Goal: Transaction & Acquisition: Purchase product/service

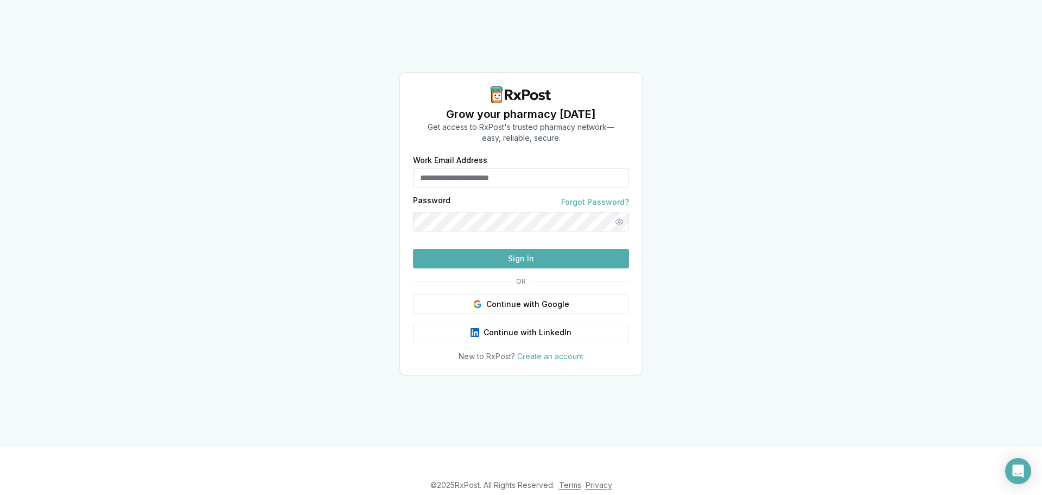
type input "**********"
click at [466, 268] on button "Sign In" at bounding box center [521, 259] width 216 height 20
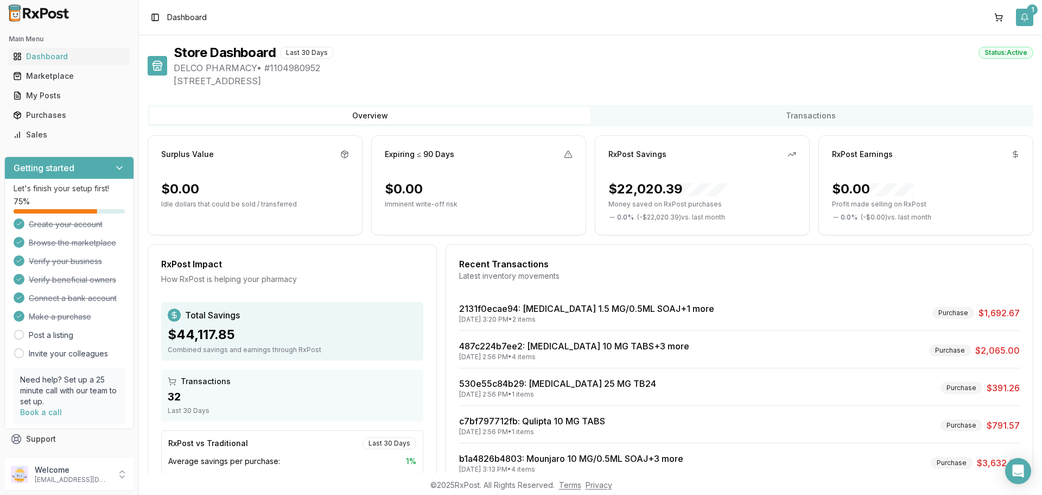
click at [1028, 17] on button "1" at bounding box center [1024, 17] width 17 height 17
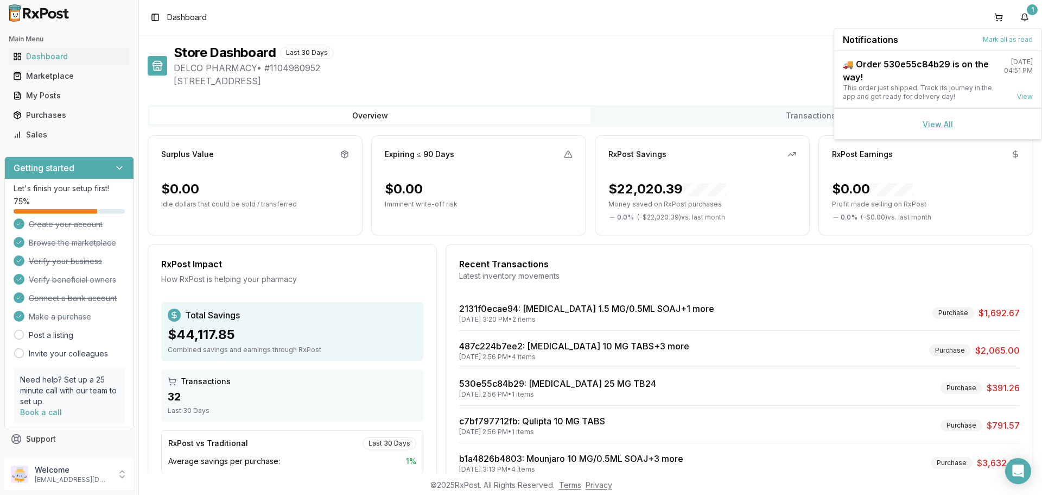
click at [928, 128] on link "View All" at bounding box center [938, 123] width 30 height 9
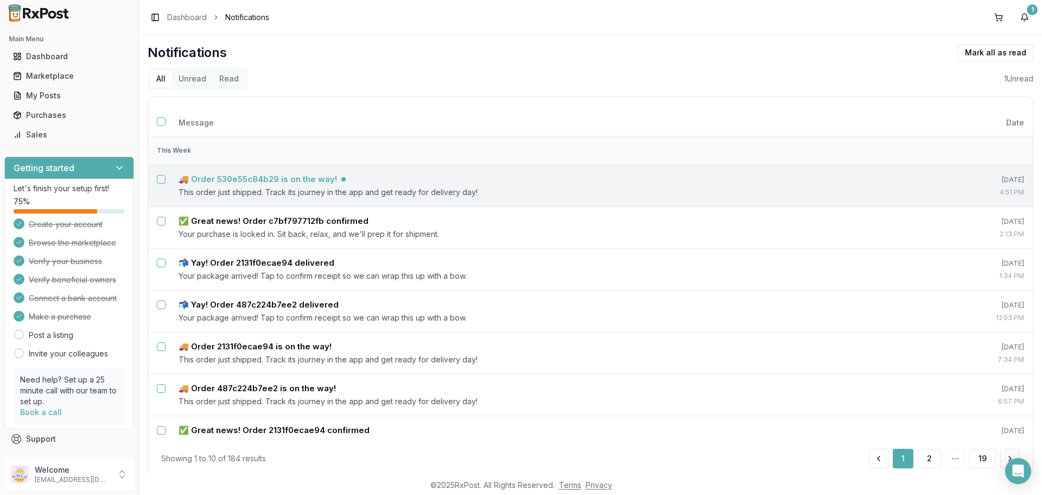
click at [268, 181] on h5 "🚚 Order 530e55c84b29 is on the way!" at bounding box center [258, 179] width 159 height 11
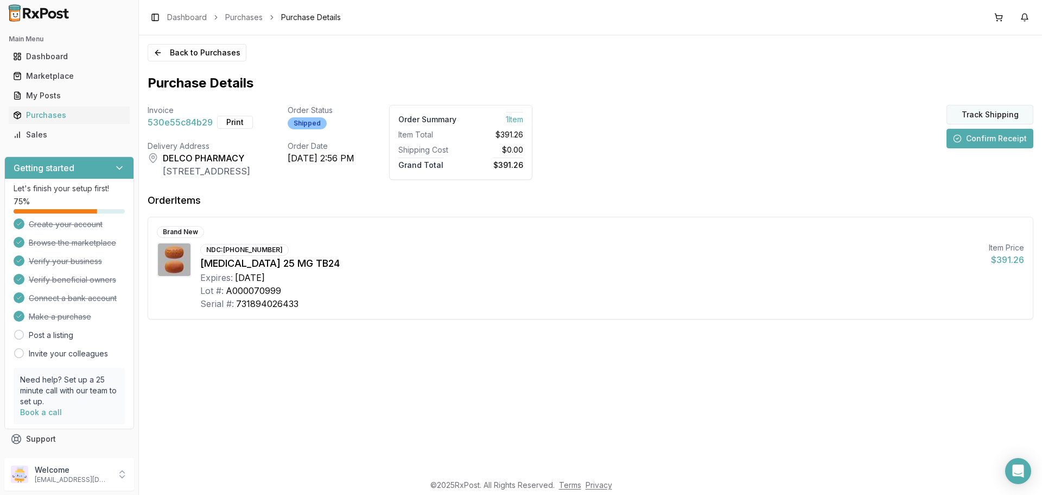
click at [970, 113] on button "Track Shipping" at bounding box center [990, 115] width 87 height 20
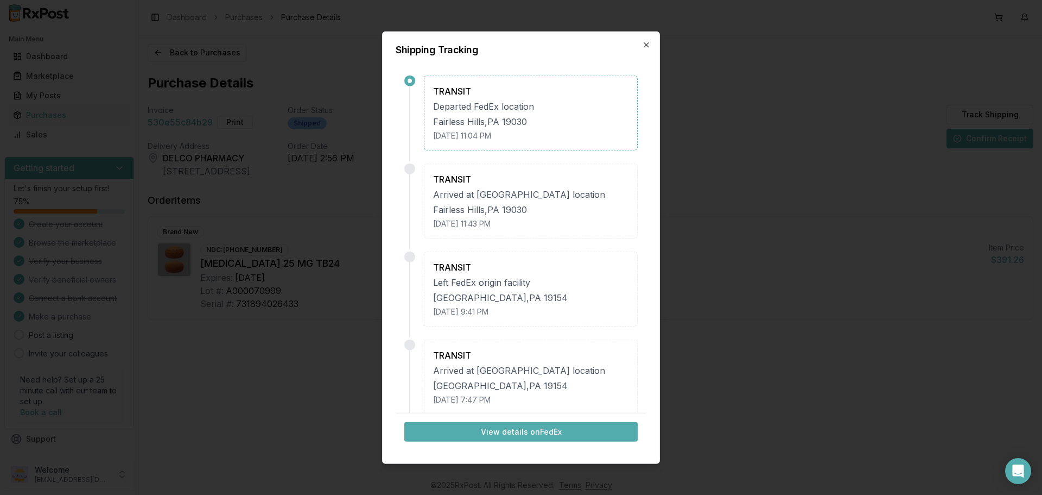
click at [525, 422] on div "View details on FedEx" at bounding box center [521, 431] width 251 height 37
click at [520, 429] on button "View details on FedEx" at bounding box center [520, 432] width 233 height 20
click at [642, 40] on icon "button" at bounding box center [646, 44] width 9 height 9
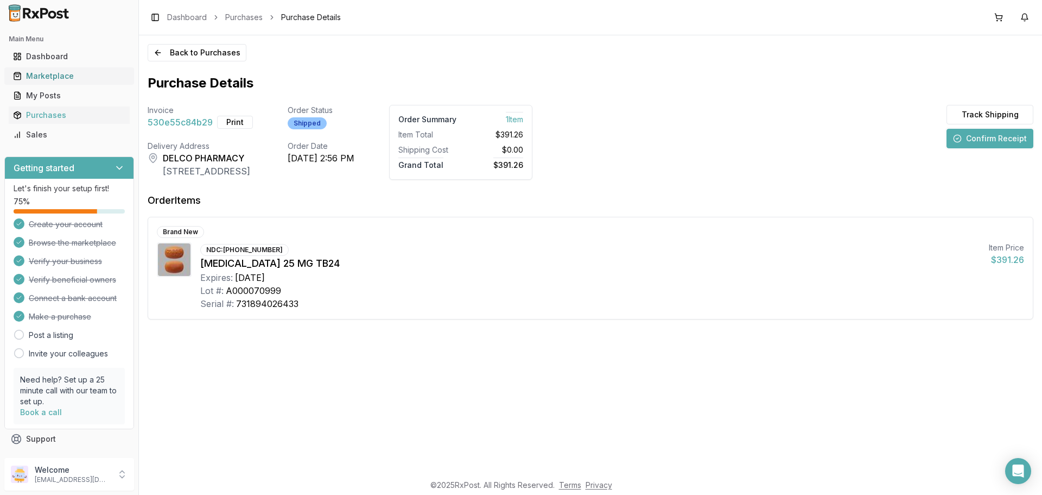
click at [58, 72] on div "Marketplace" at bounding box center [69, 76] width 112 height 11
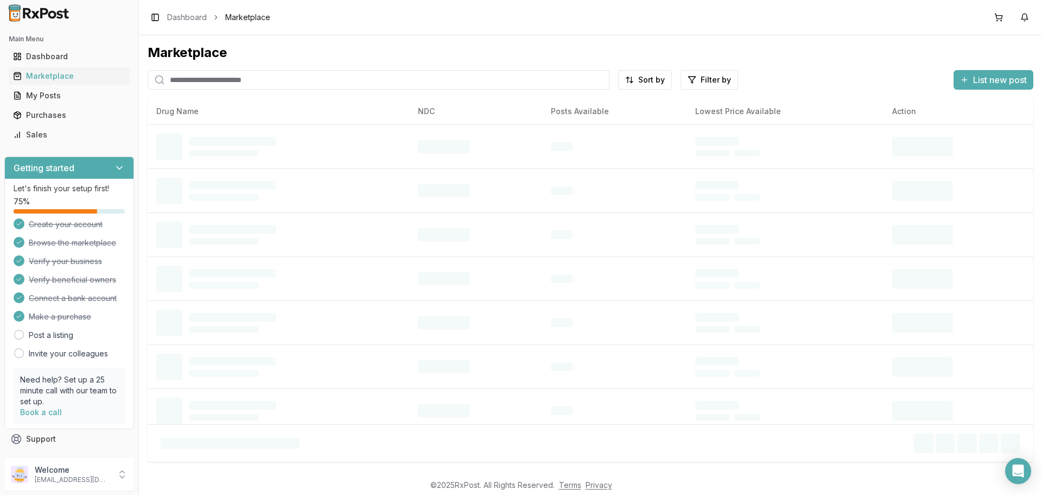
click at [233, 78] on input "search" at bounding box center [379, 80] width 462 height 20
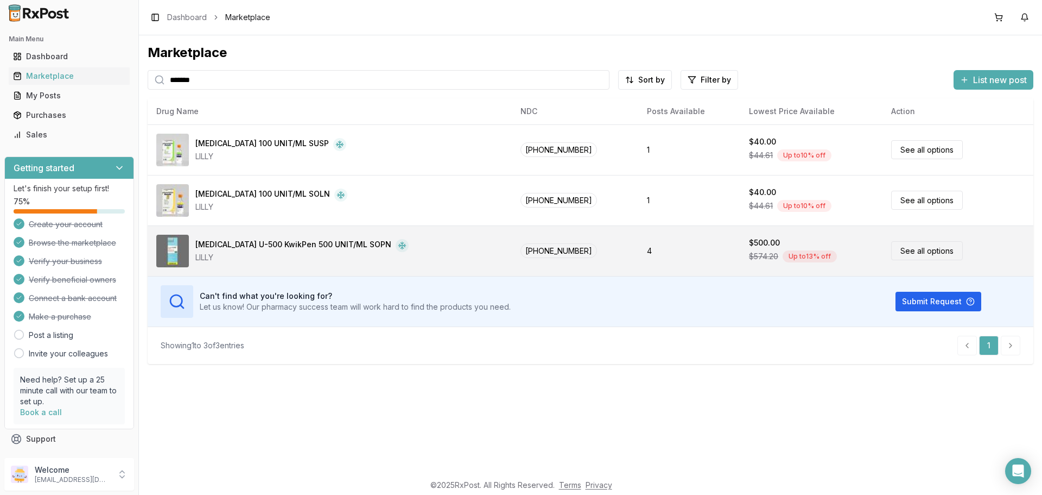
type input "*******"
click at [910, 249] on link "See all options" at bounding box center [927, 250] width 72 height 19
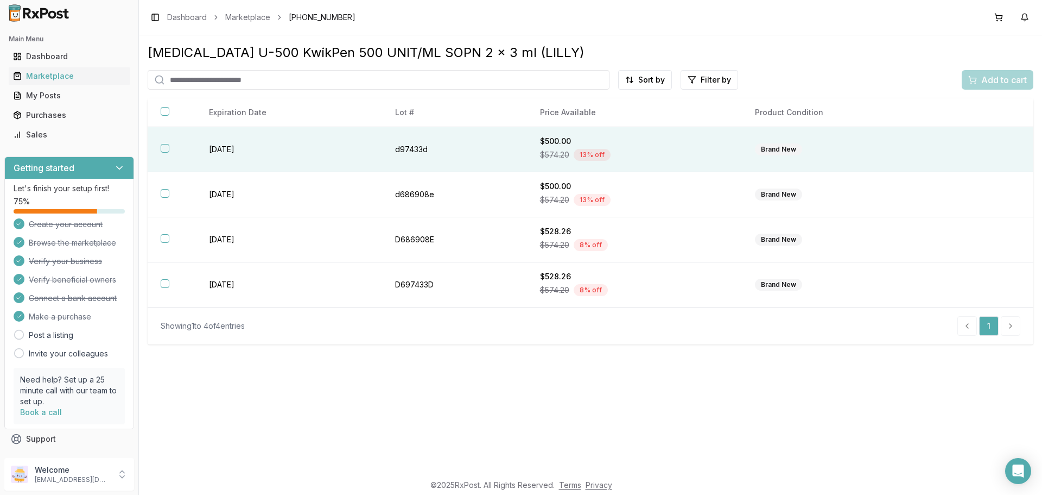
click at [167, 148] on button "button" at bounding box center [165, 148] width 9 height 9
click at [1000, 85] on span "Add to cart" at bounding box center [1004, 79] width 46 height 13
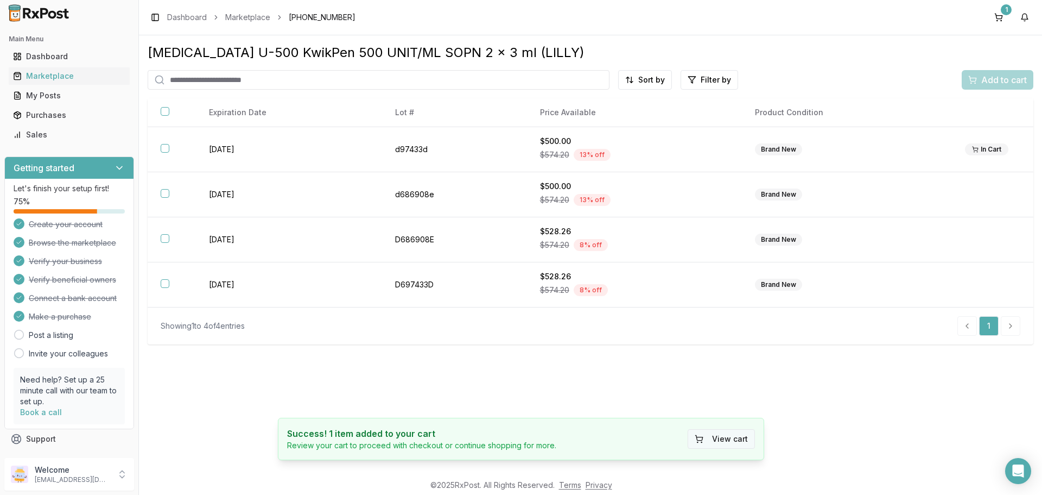
click at [710, 438] on button "View cart" at bounding box center [721, 439] width 67 height 20
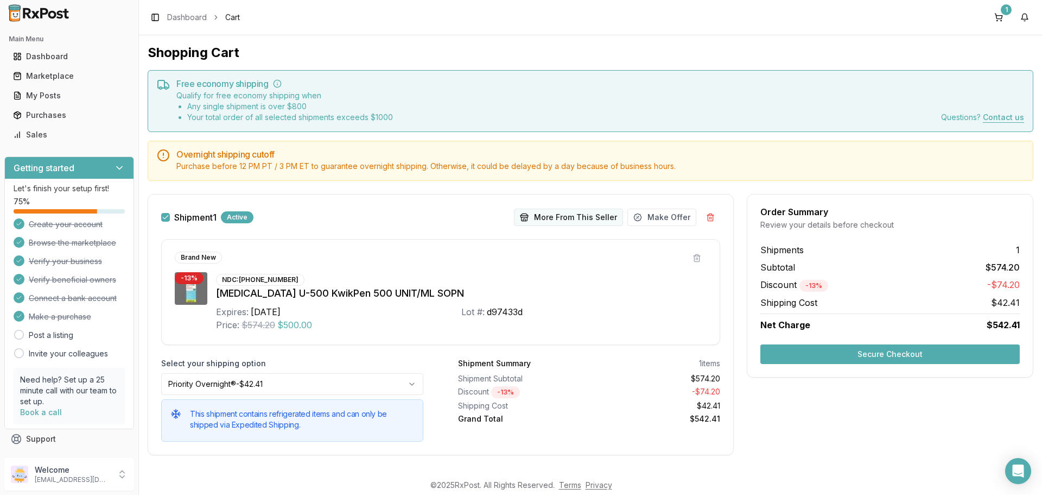
click at [552, 217] on button "More From This Seller" at bounding box center [568, 216] width 109 height 17
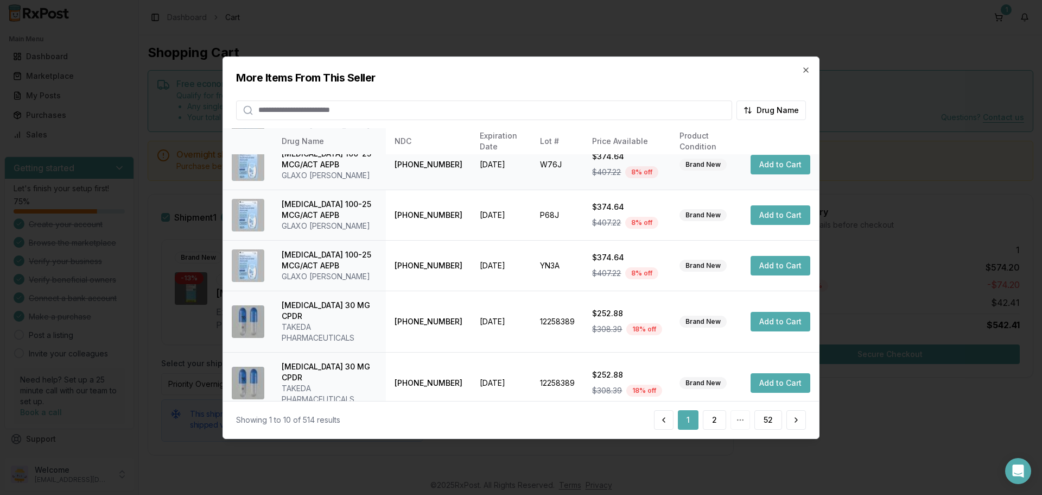
scroll to position [258, 0]
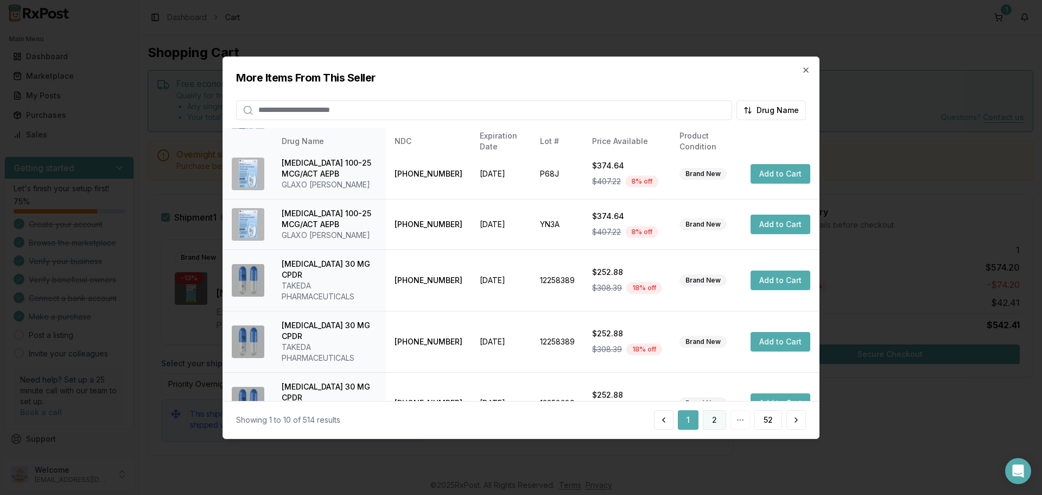
click at [713, 417] on button "2" at bounding box center [714, 420] width 23 height 20
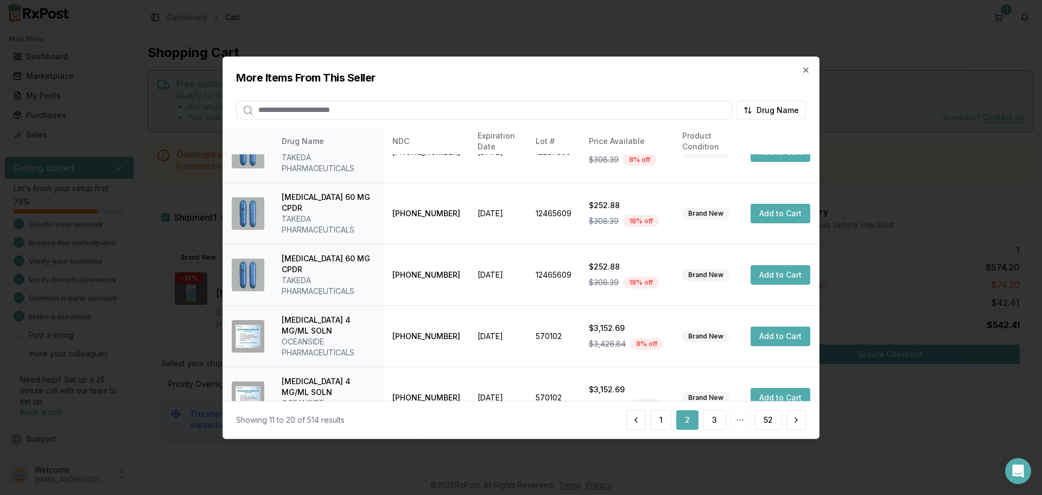
scroll to position [302, 0]
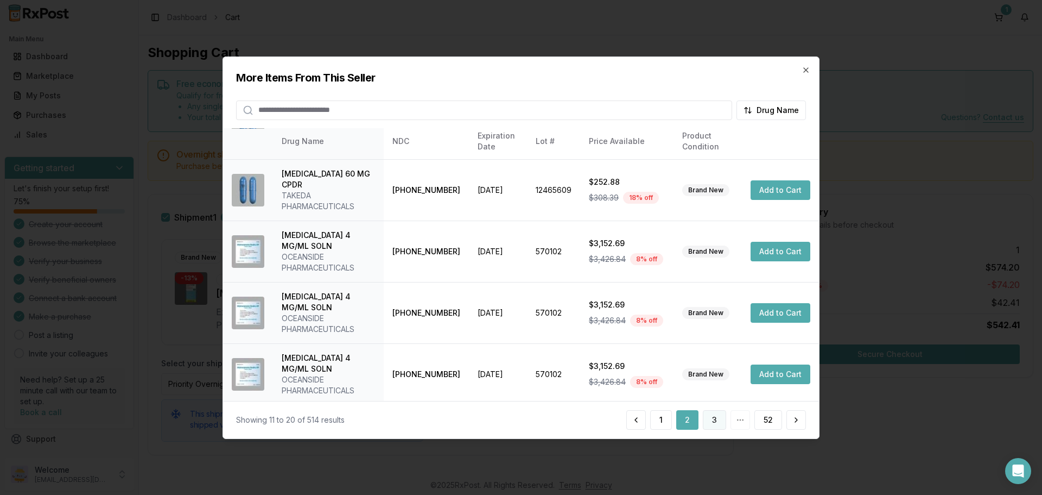
click at [723, 423] on button "3" at bounding box center [714, 420] width 23 height 20
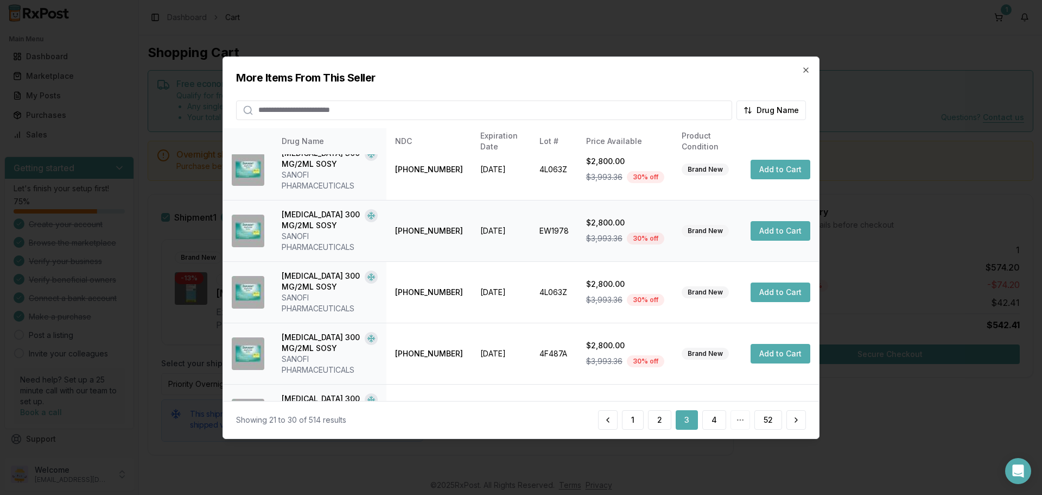
scroll to position [367, 0]
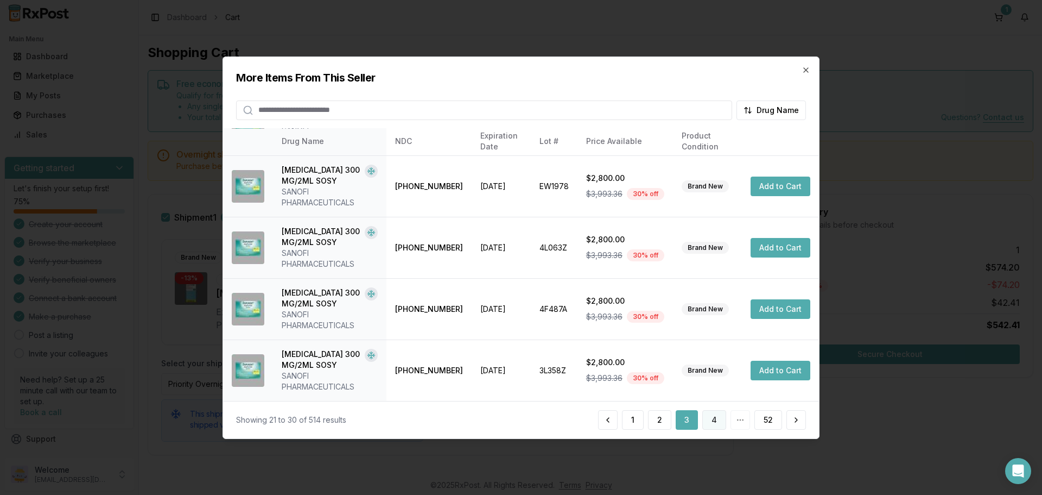
click at [724, 420] on button "4" at bounding box center [714, 420] width 24 height 20
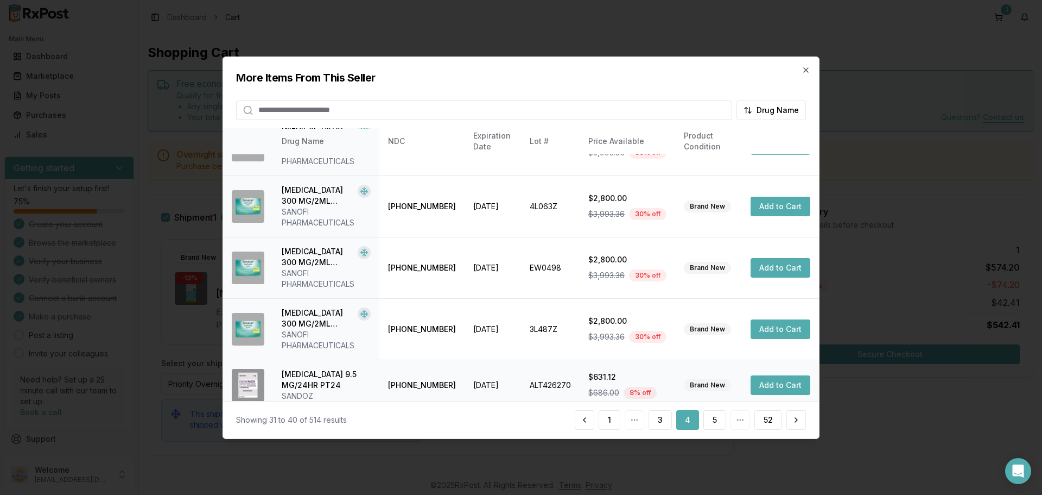
scroll to position [324, 0]
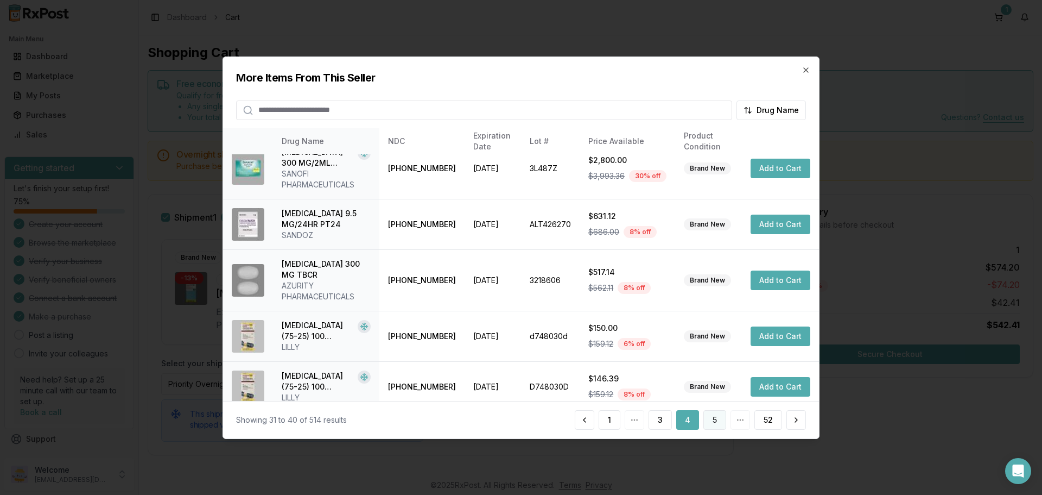
click at [717, 421] on button "5" at bounding box center [715, 420] width 23 height 20
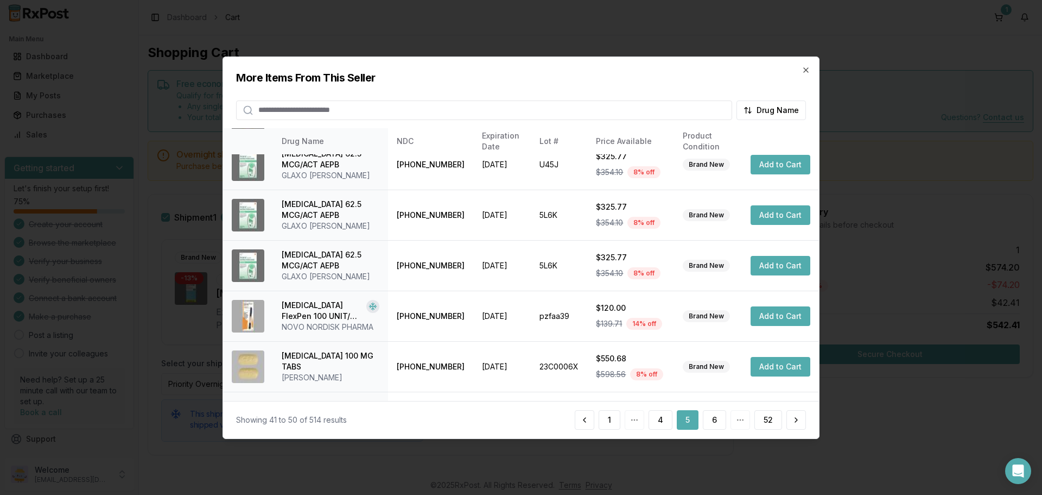
scroll to position [258, 0]
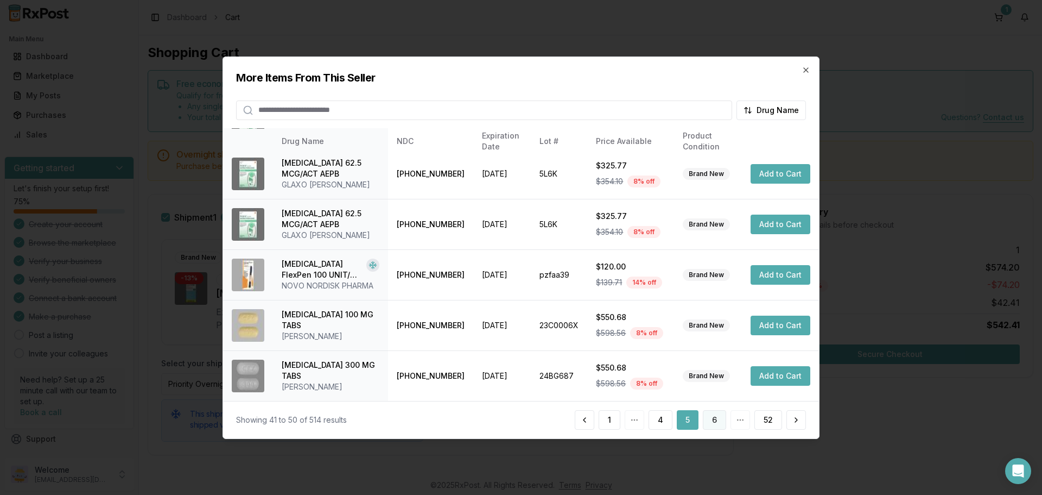
click at [717, 417] on button "6" at bounding box center [714, 420] width 23 height 20
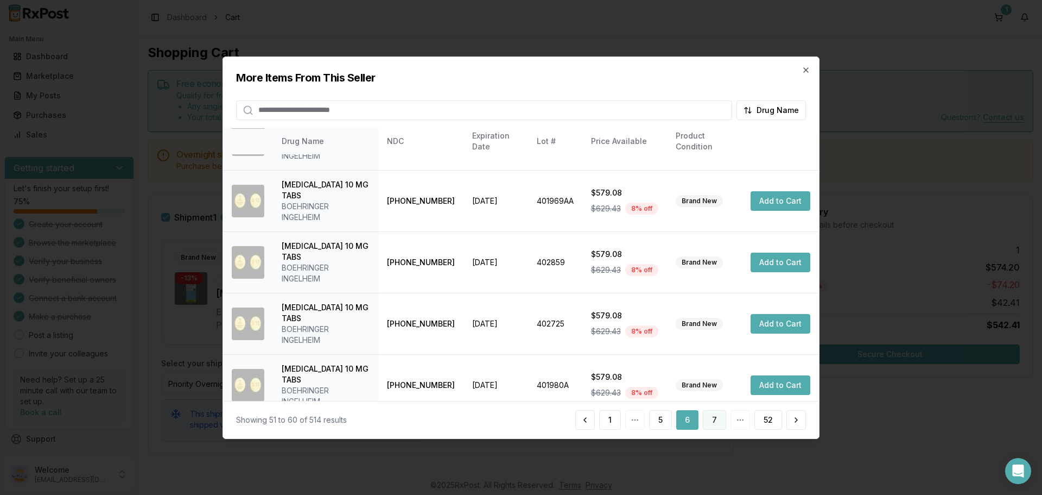
click at [719, 417] on button "7" at bounding box center [714, 420] width 23 height 20
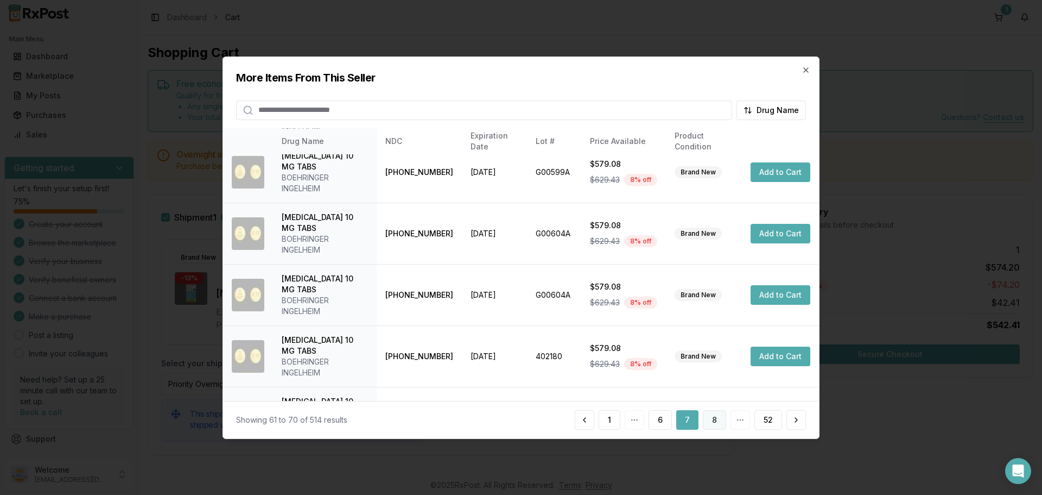
click at [711, 417] on button "8" at bounding box center [714, 420] width 23 height 20
click at [718, 424] on button "9" at bounding box center [714, 420] width 23 height 20
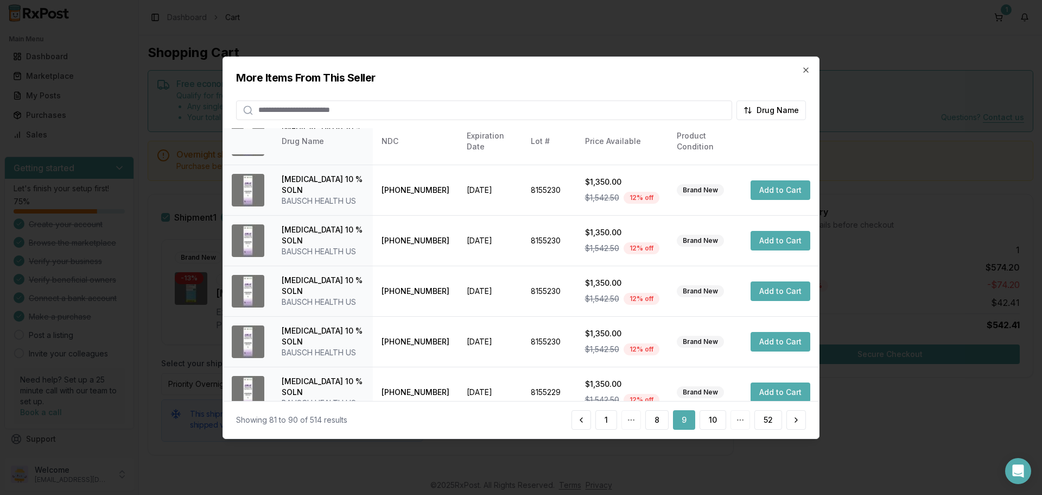
scroll to position [280, 0]
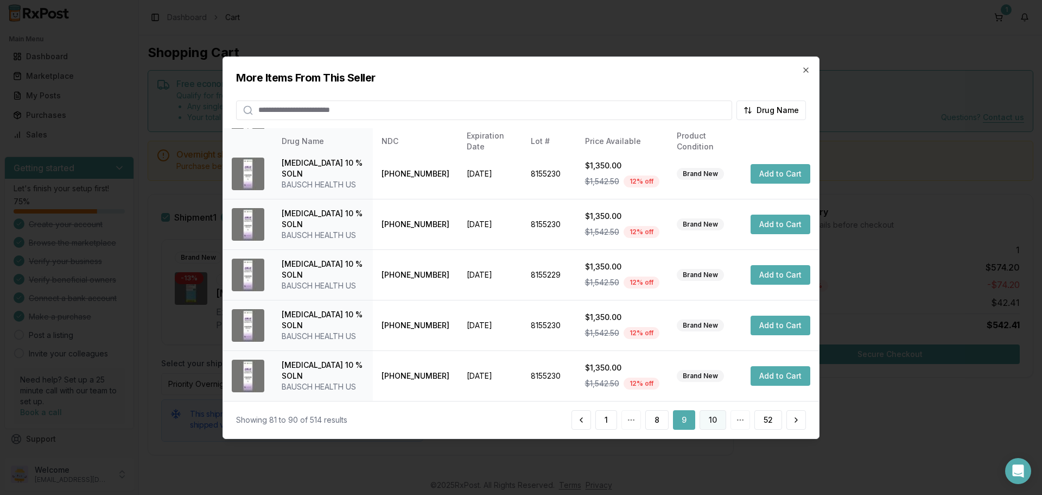
click at [714, 428] on button "10" at bounding box center [713, 420] width 27 height 20
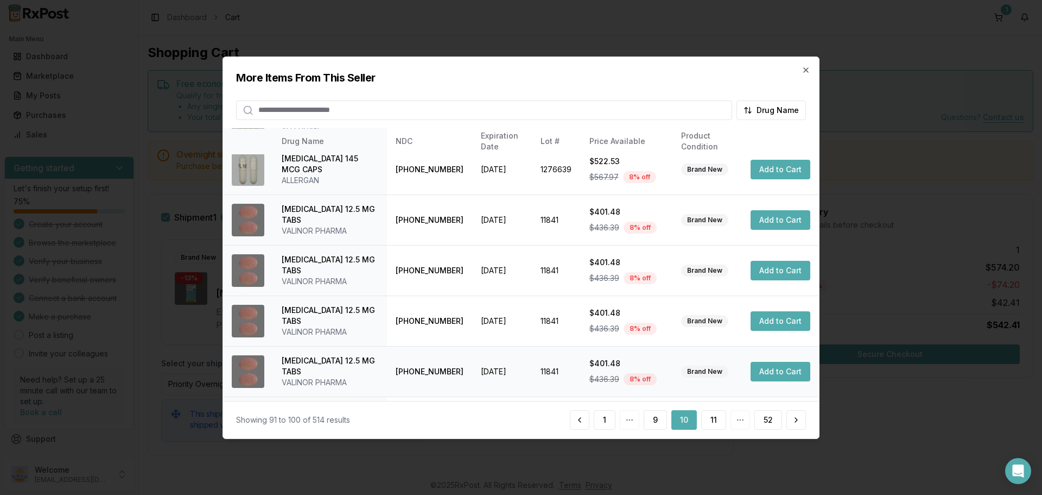
scroll to position [258, 0]
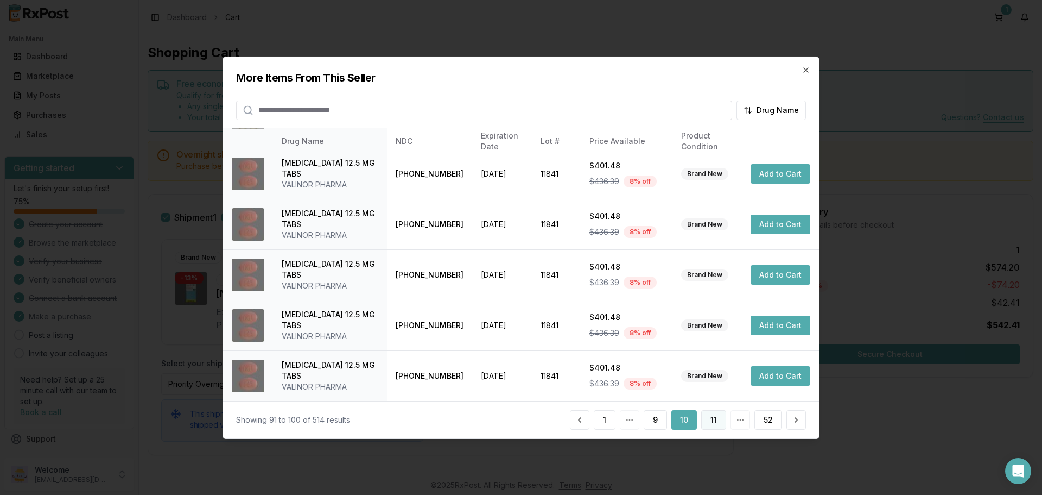
click at [717, 419] on button "11" at bounding box center [713, 420] width 25 height 20
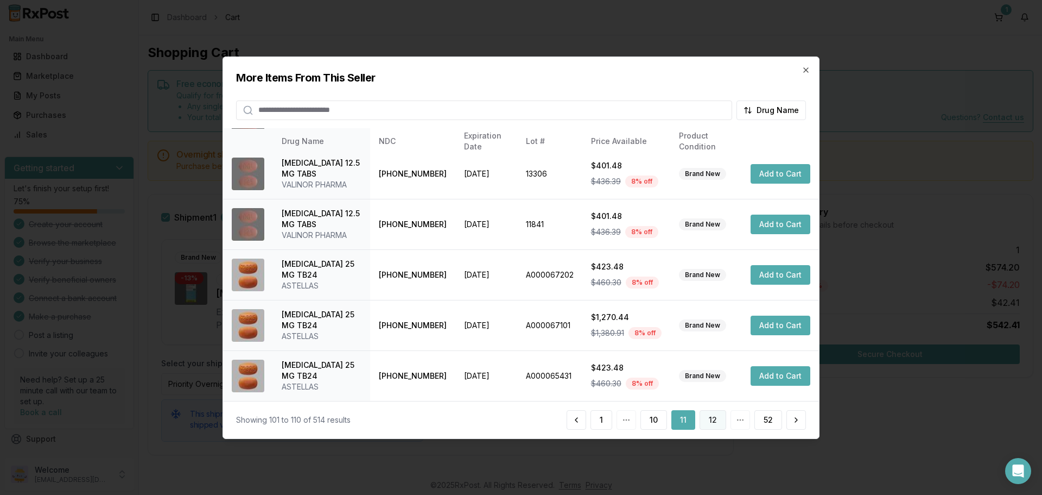
click at [714, 423] on button "12" at bounding box center [713, 420] width 27 height 20
click at [710, 414] on button "13" at bounding box center [713, 420] width 27 height 20
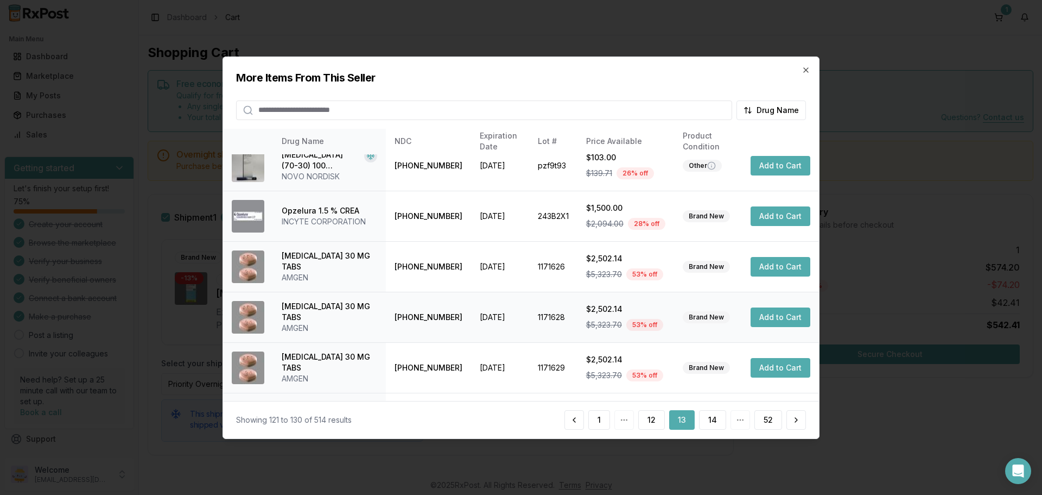
scroll to position [0, 0]
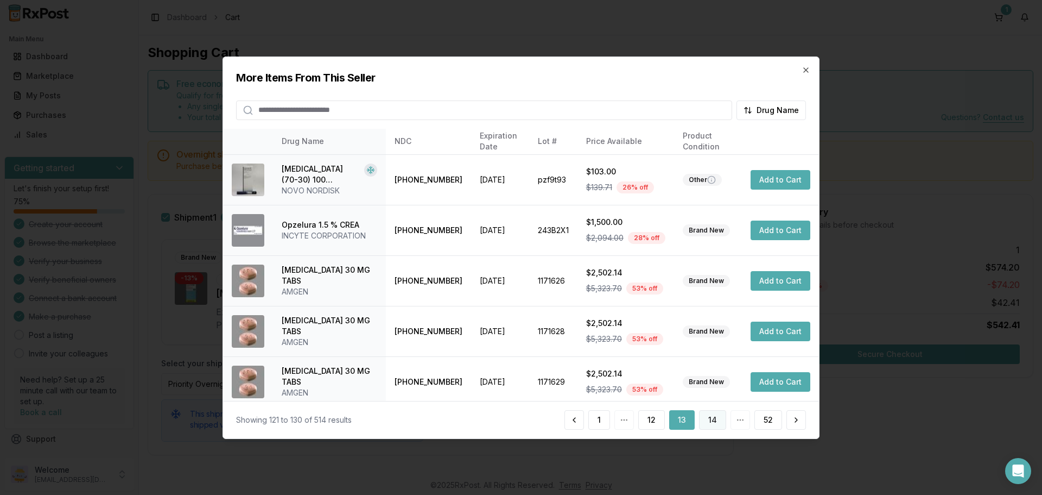
click at [719, 420] on button "14" at bounding box center [712, 420] width 27 height 20
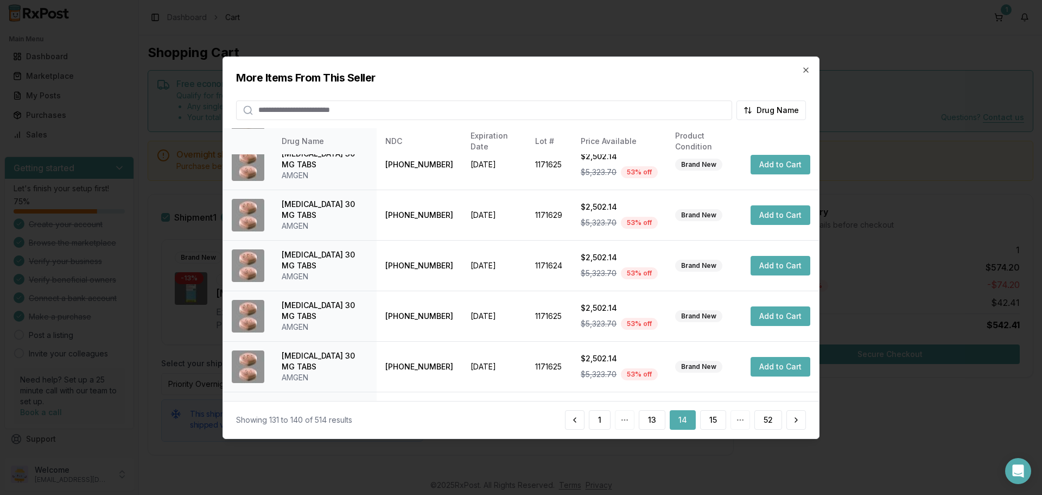
scroll to position [258, 0]
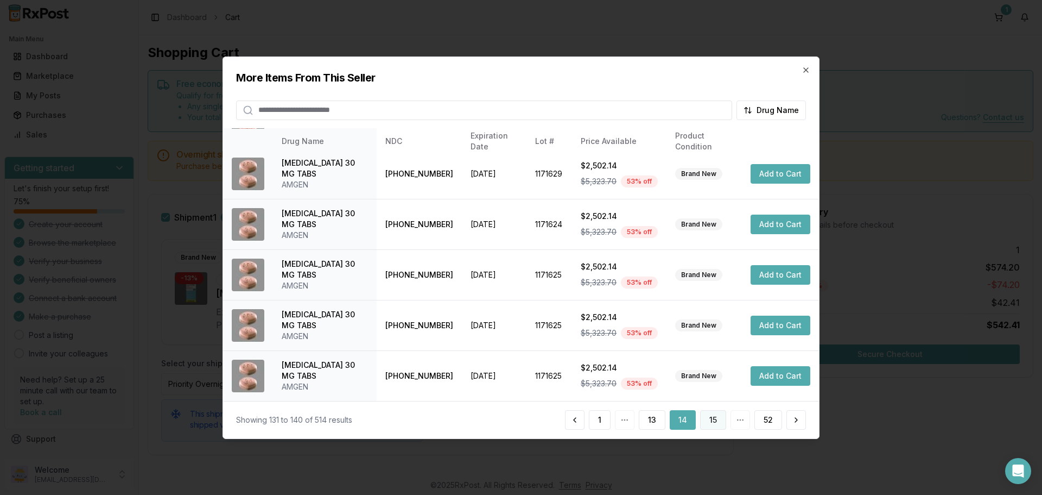
click at [711, 417] on button "15" at bounding box center [713, 420] width 26 height 20
click at [713, 425] on button "16" at bounding box center [713, 420] width 27 height 20
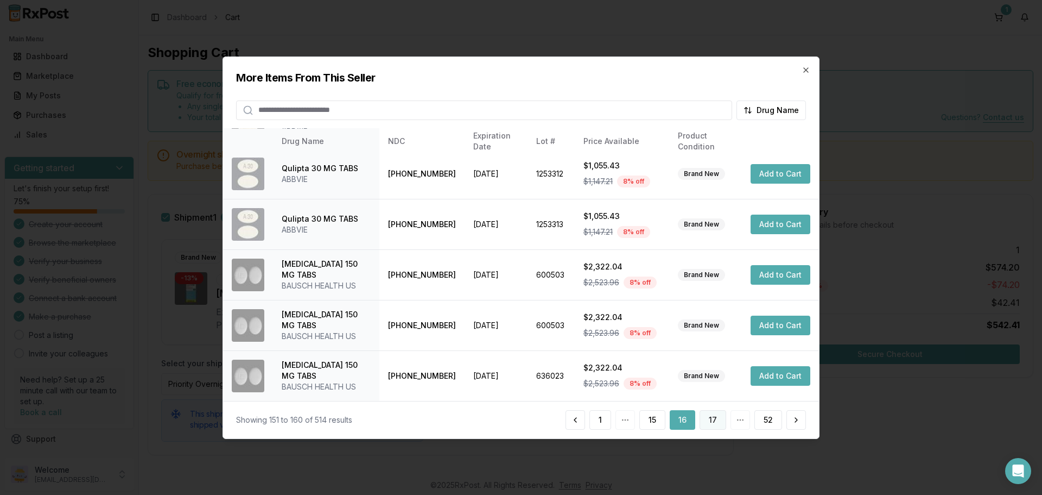
click at [712, 416] on button "17" at bounding box center [713, 420] width 27 height 20
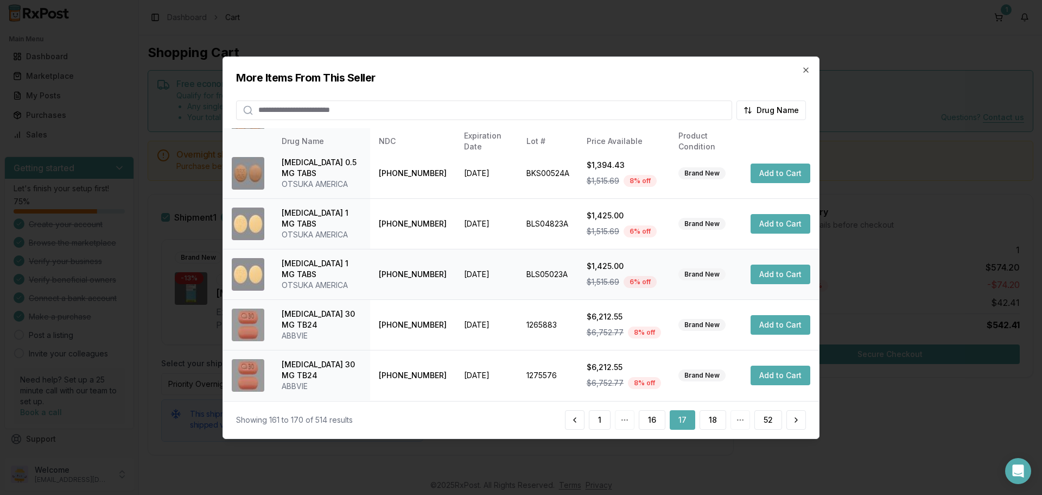
scroll to position [280, 0]
click at [716, 421] on button "18" at bounding box center [713, 420] width 27 height 20
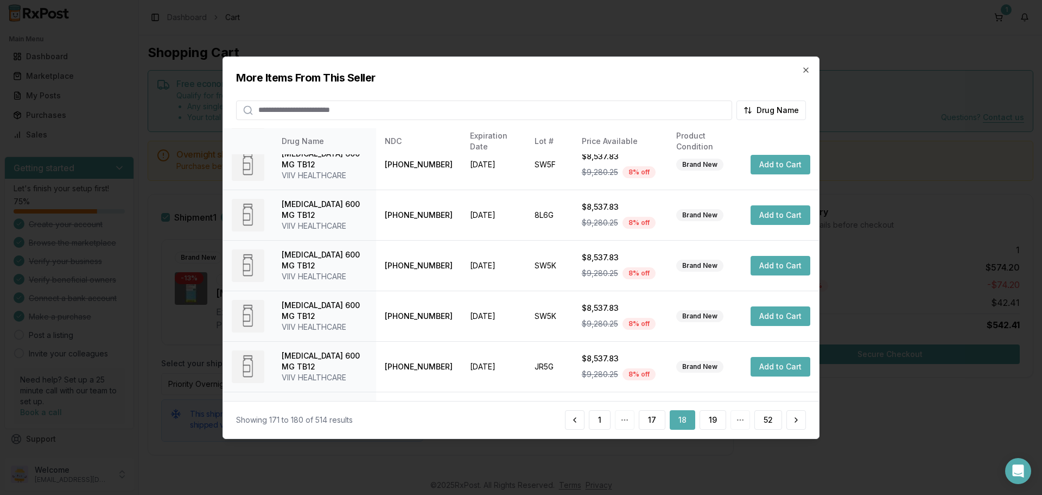
scroll to position [258, 0]
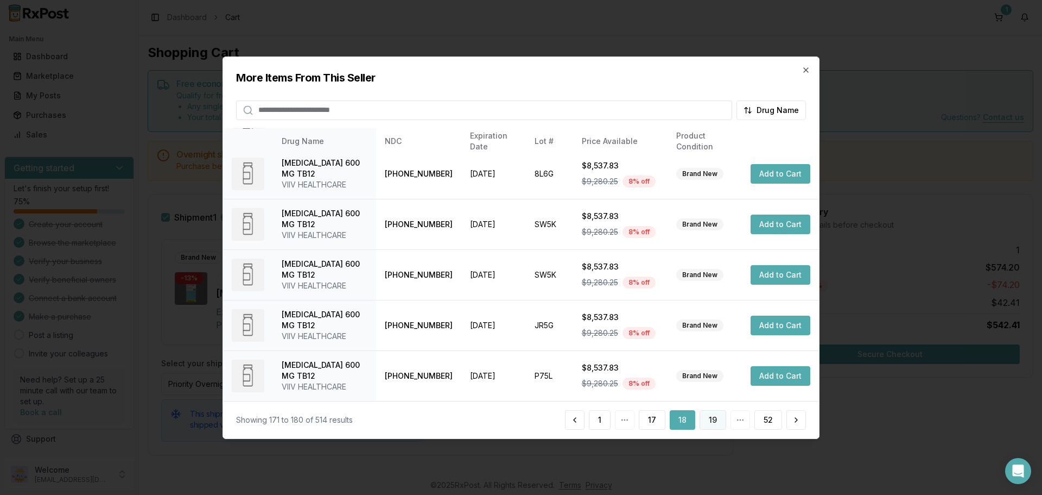
click at [718, 421] on button "19" at bounding box center [713, 420] width 27 height 20
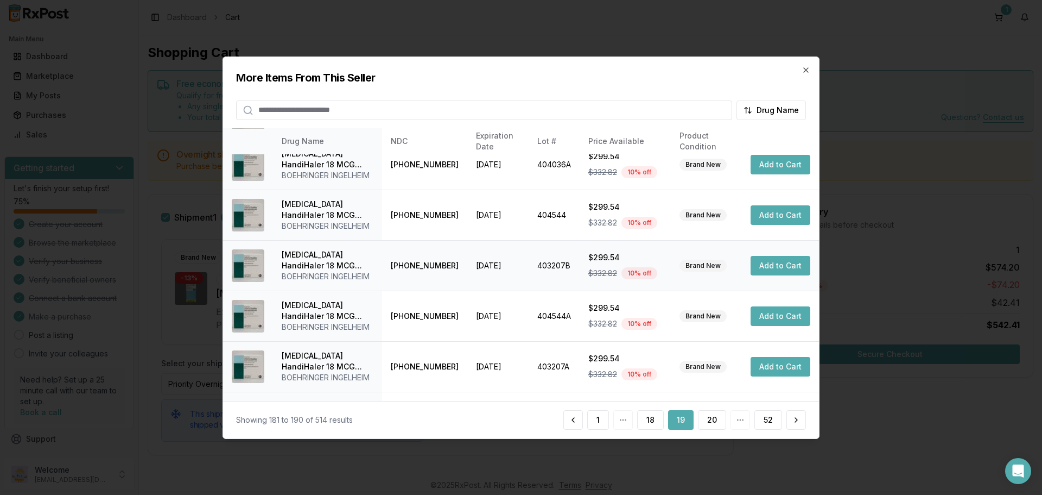
scroll to position [345, 0]
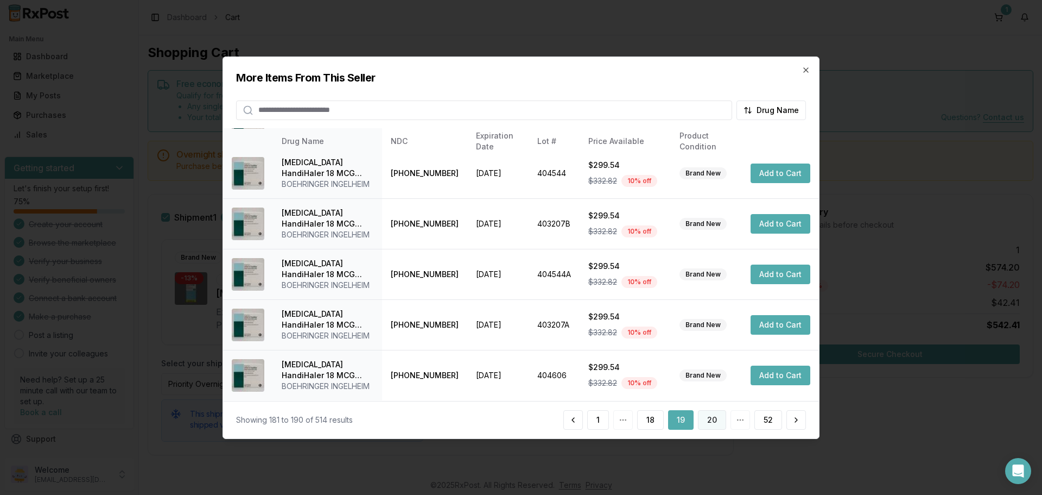
click at [711, 416] on button "20" at bounding box center [712, 420] width 28 height 20
click at [718, 420] on button "21" at bounding box center [713, 420] width 27 height 20
click at [712, 420] on button "22" at bounding box center [712, 420] width 28 height 20
click at [287, 112] on input "search" at bounding box center [484, 110] width 496 height 20
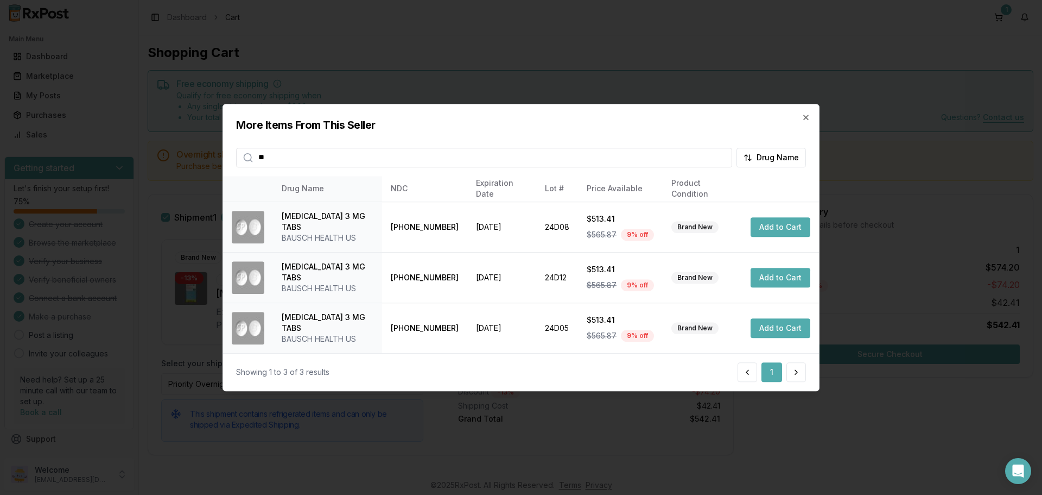
type input "*"
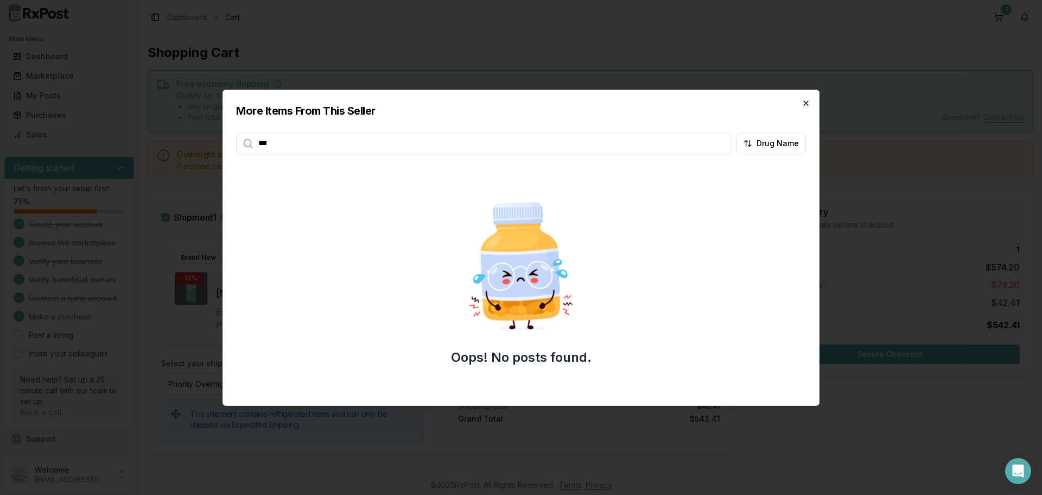
type input "***"
click at [806, 102] on icon "button" at bounding box center [806, 103] width 9 height 9
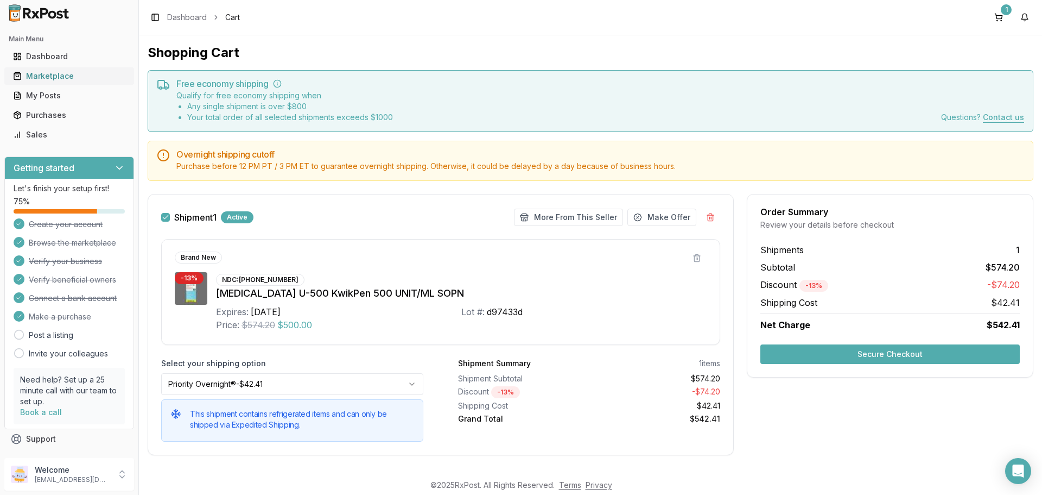
click at [59, 78] on div "Marketplace" at bounding box center [69, 76] width 112 height 11
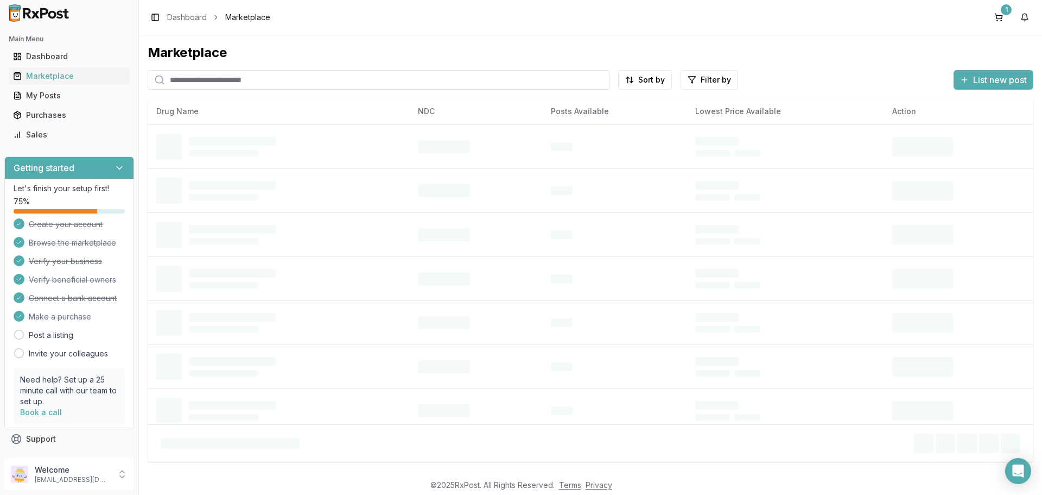
click at [212, 81] on input "search" at bounding box center [379, 80] width 462 height 20
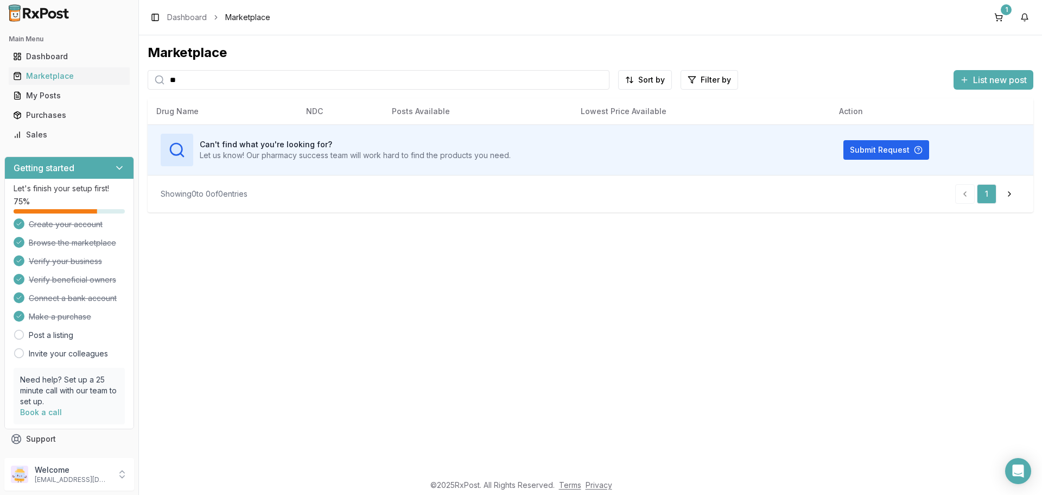
type input "*"
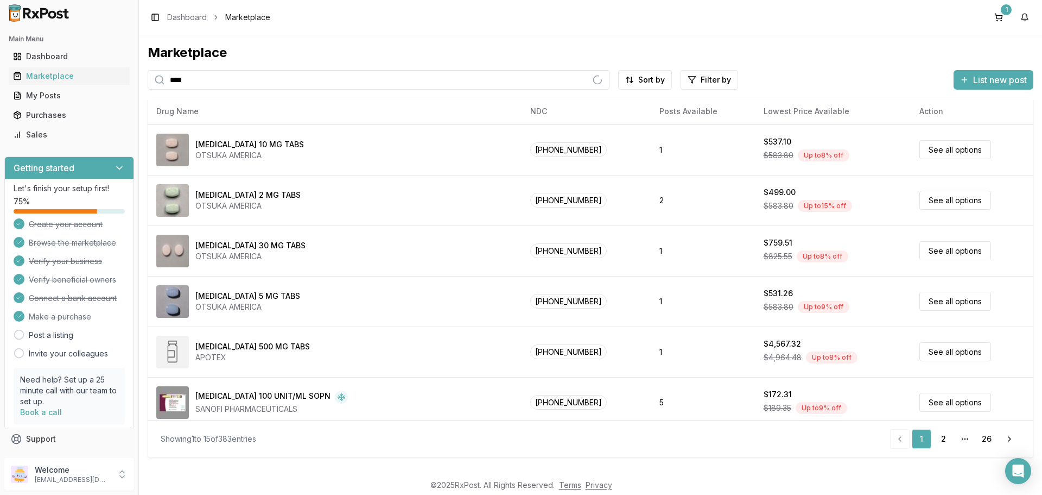
type input "****"
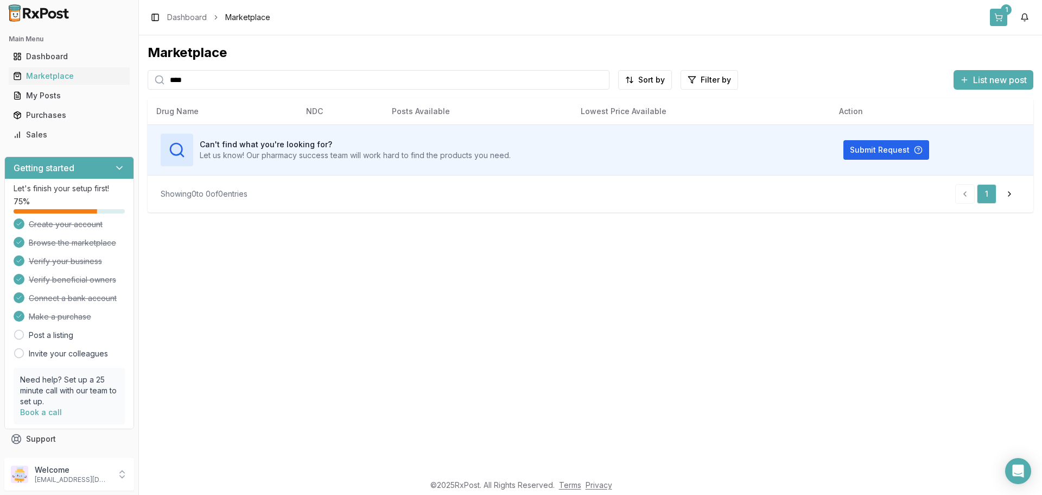
click at [1002, 16] on button "1" at bounding box center [998, 17] width 17 height 17
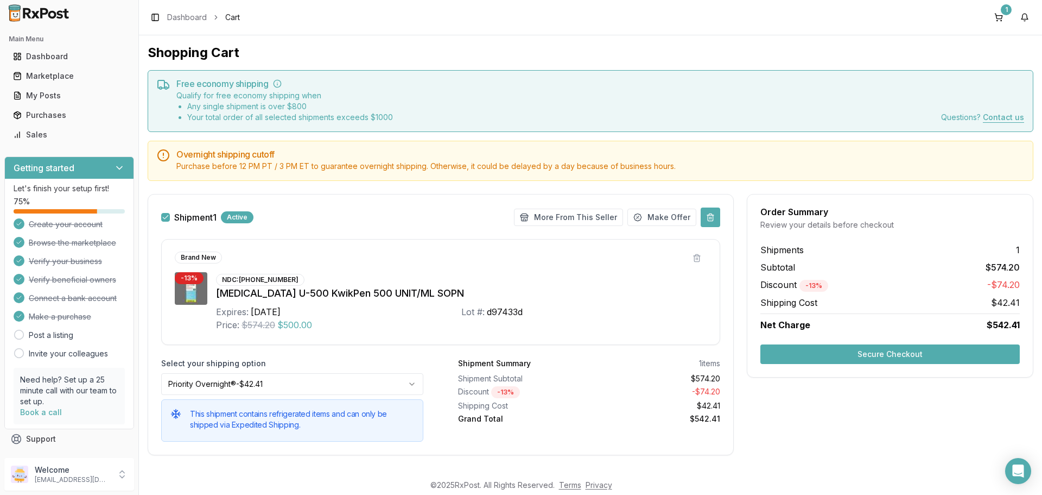
click at [706, 220] on button at bounding box center [711, 217] width 20 height 20
